Goal: Task Accomplishment & Management: Use online tool/utility

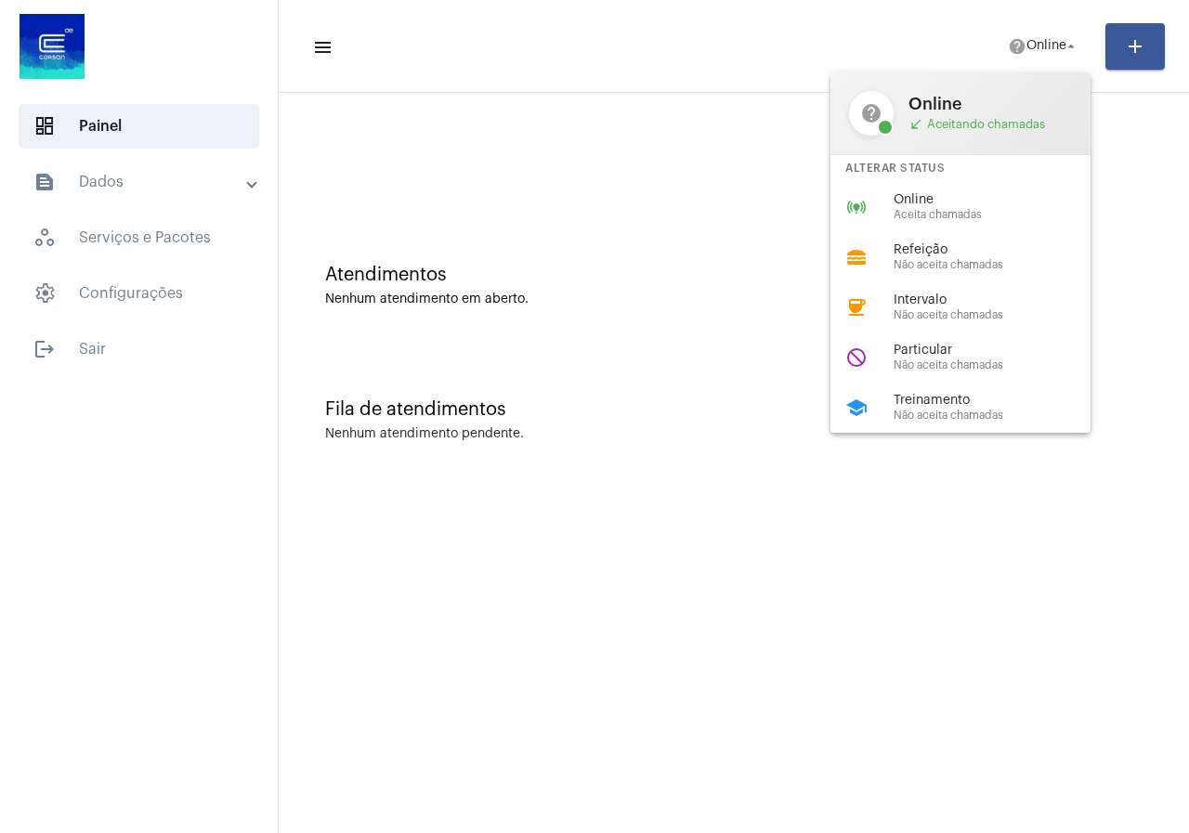
click at [644, 222] on div at bounding box center [594, 416] width 1189 height 833
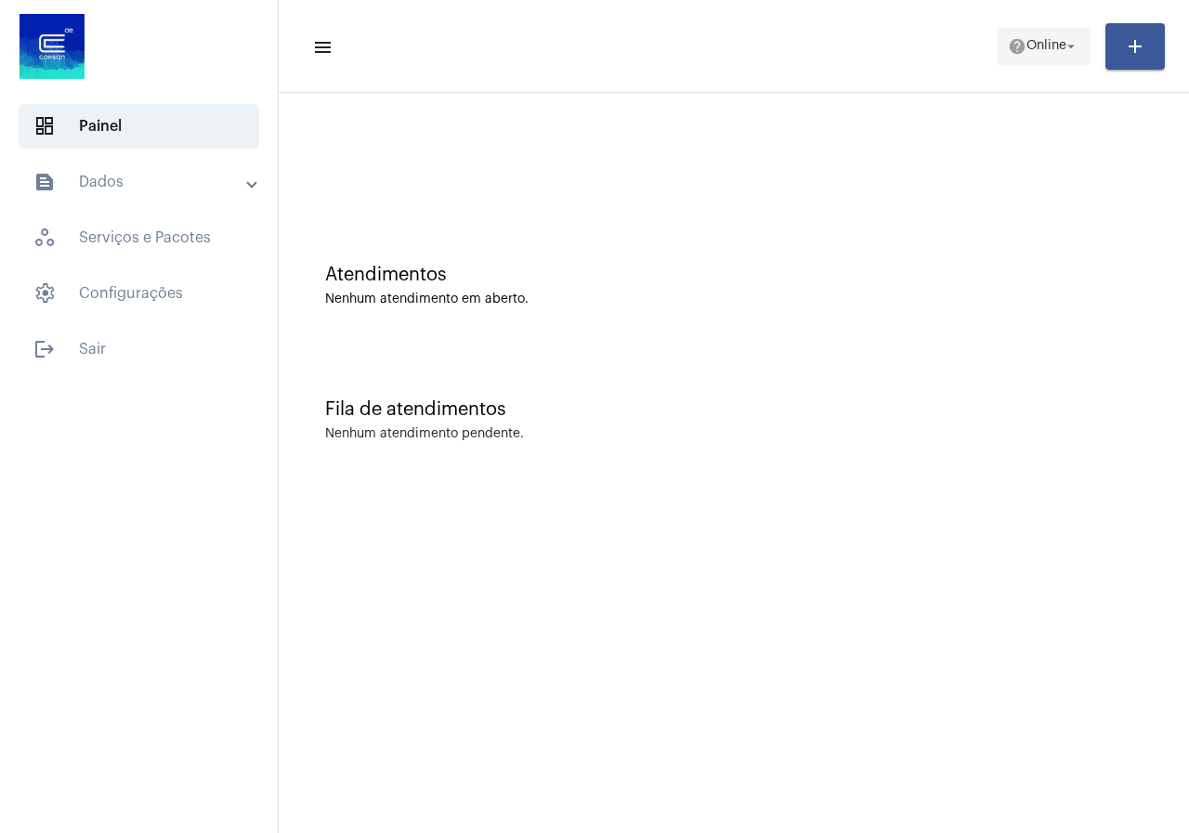
click at [1008, 49] on mat-icon "help" at bounding box center [1017, 46] width 19 height 19
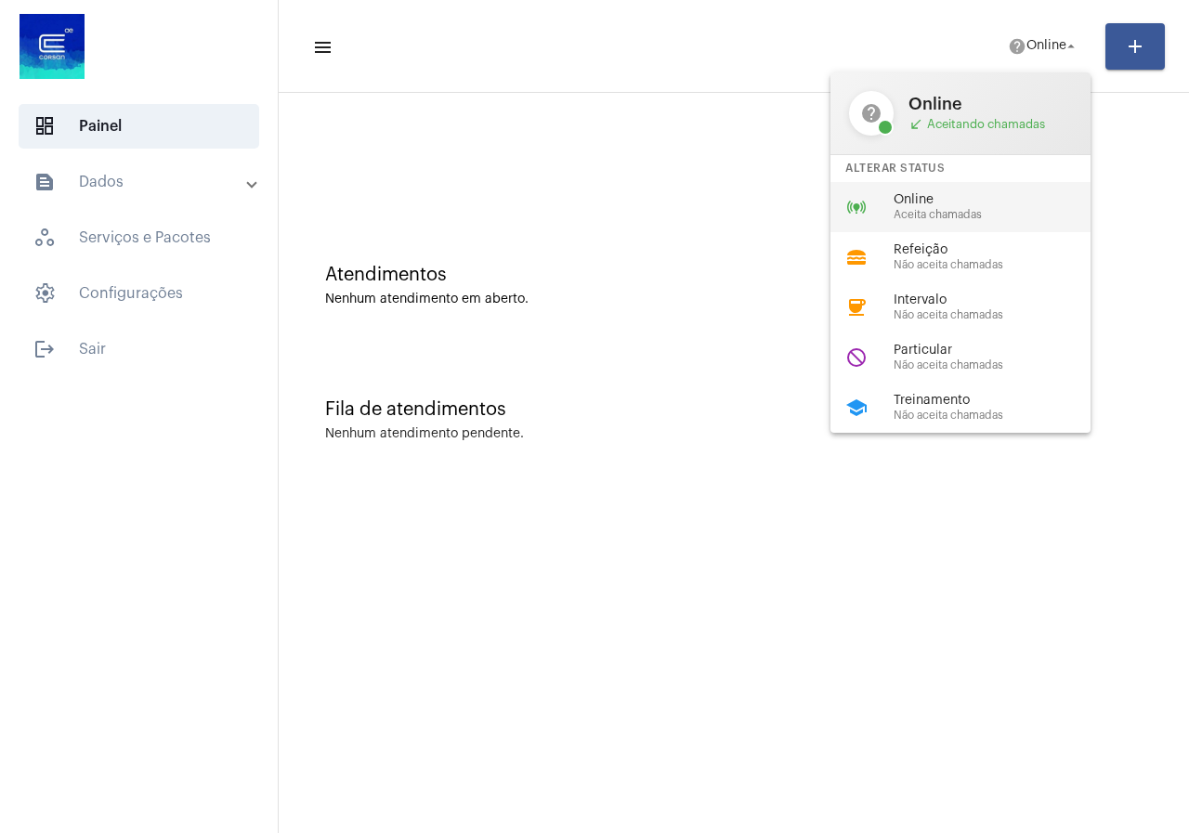
click at [918, 204] on span "Online" at bounding box center [999, 200] width 212 height 14
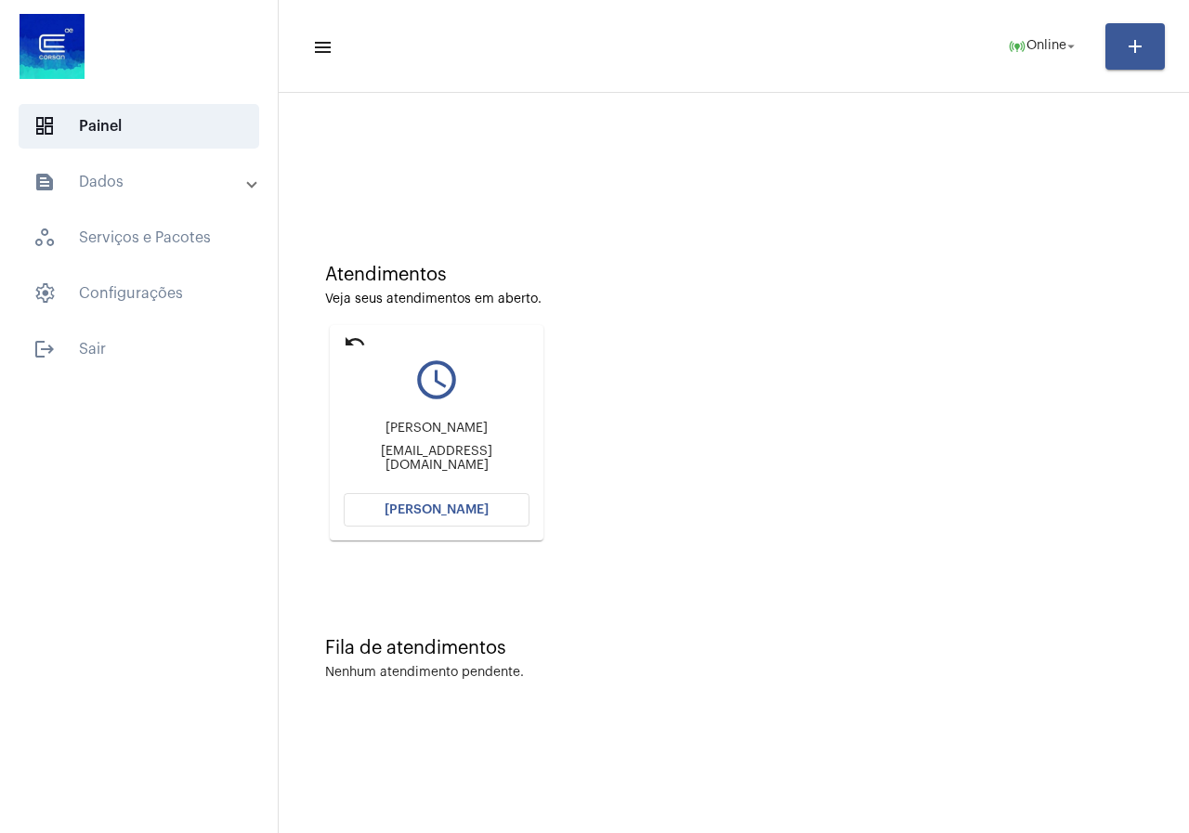
click at [475, 507] on span "[PERSON_NAME]" at bounding box center [436, 509] width 104 height 13
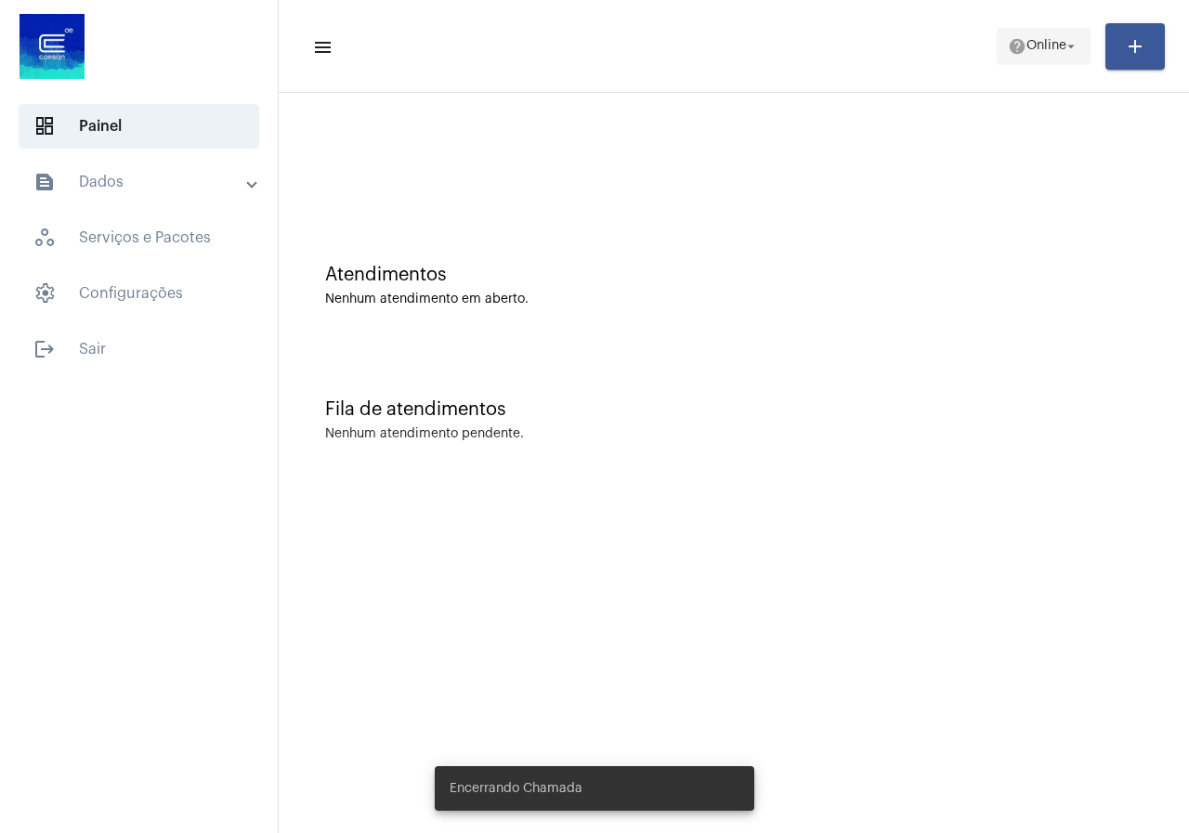
click at [1026, 50] on span "Online" at bounding box center [1046, 46] width 40 height 13
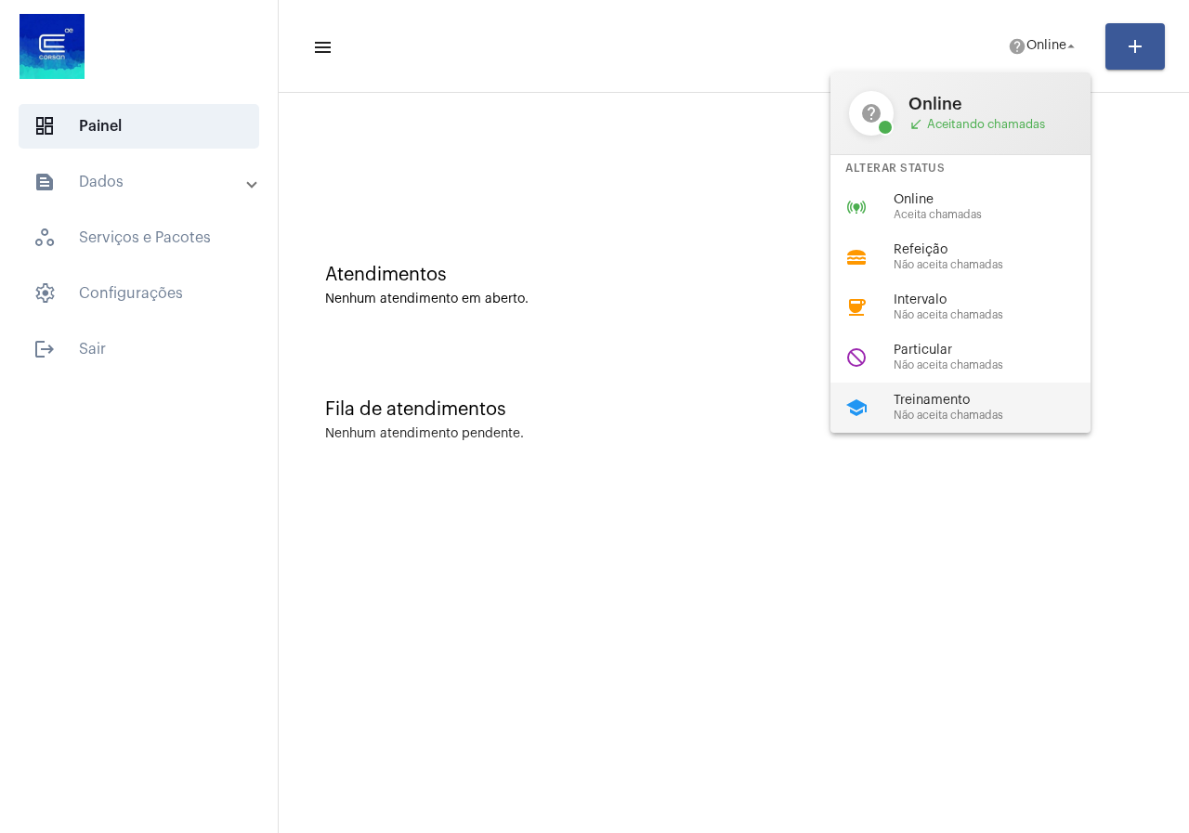
click at [936, 399] on span "Treinamento" at bounding box center [999, 401] width 212 height 14
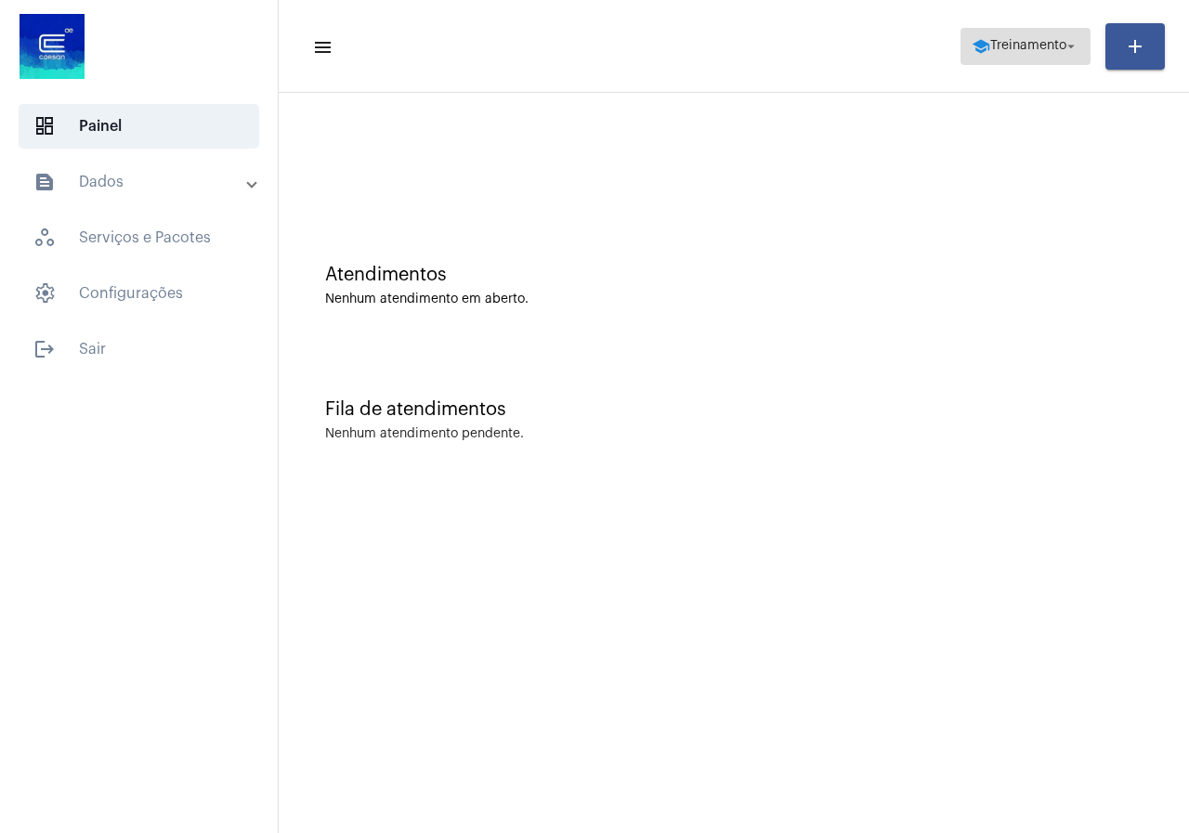
click at [1019, 58] on span "school Treinamento arrow_drop_down" at bounding box center [1025, 45] width 108 height 33
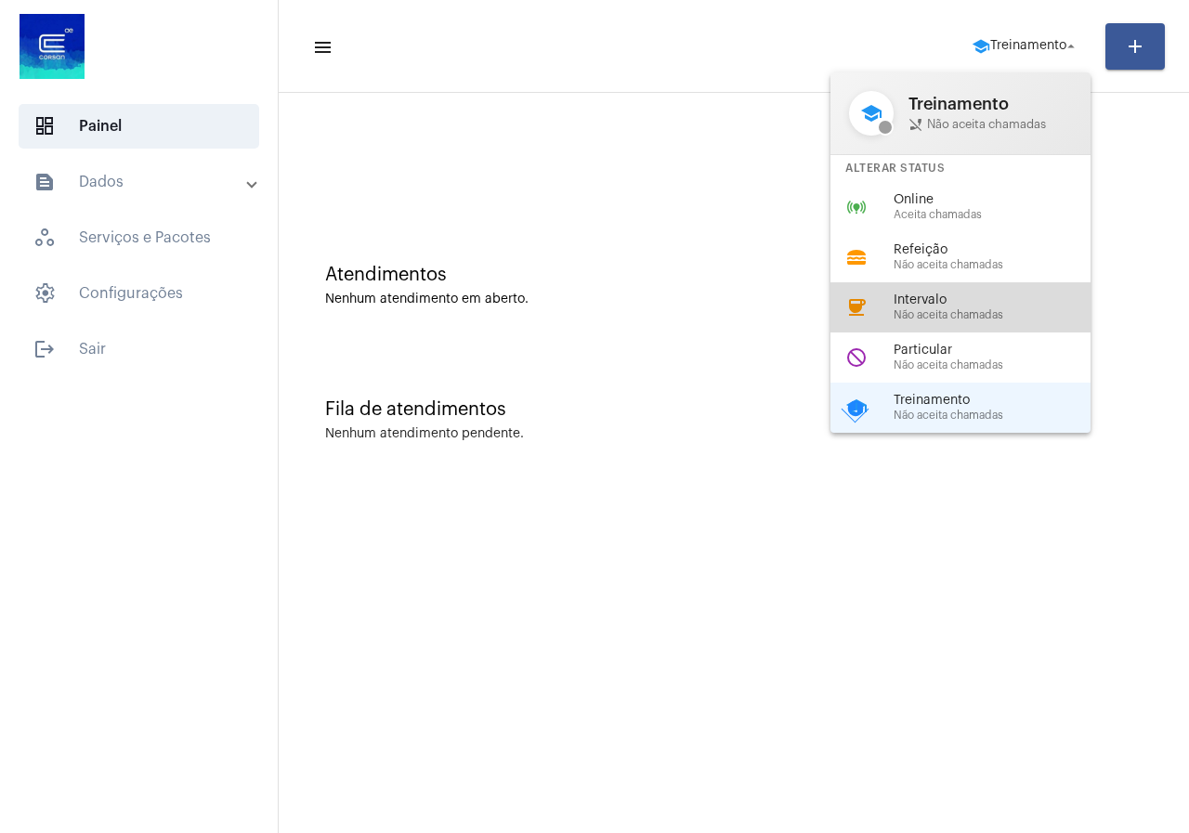
click at [922, 303] on span "Intervalo" at bounding box center [999, 300] width 212 height 14
